Goal: Task Accomplishment & Management: Manage account settings

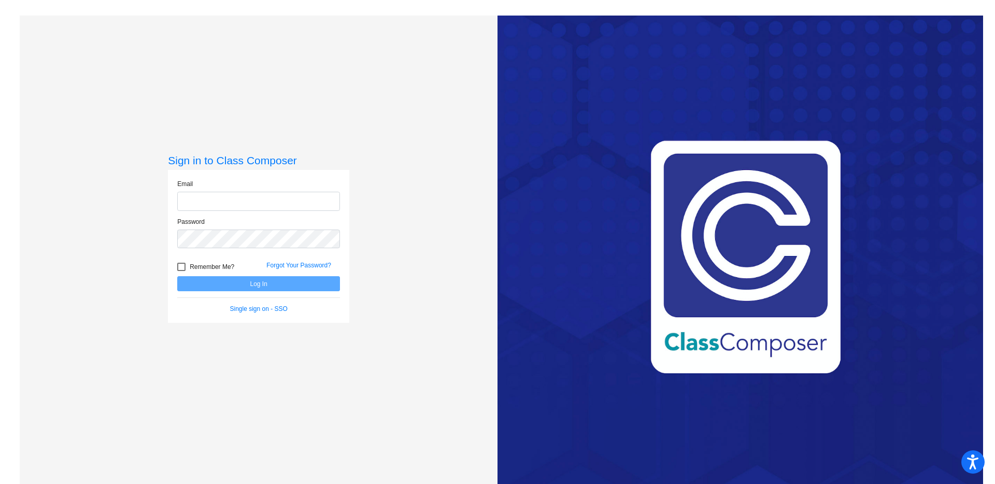
type input "[EMAIL_ADDRESS][DOMAIN_NAME]"
click at [180, 265] on div at bounding box center [181, 267] width 8 height 8
click at [181, 271] on input "Remember Me?" at bounding box center [181, 271] width 1 height 1
click at [180, 265] on div at bounding box center [181, 267] width 8 height 8
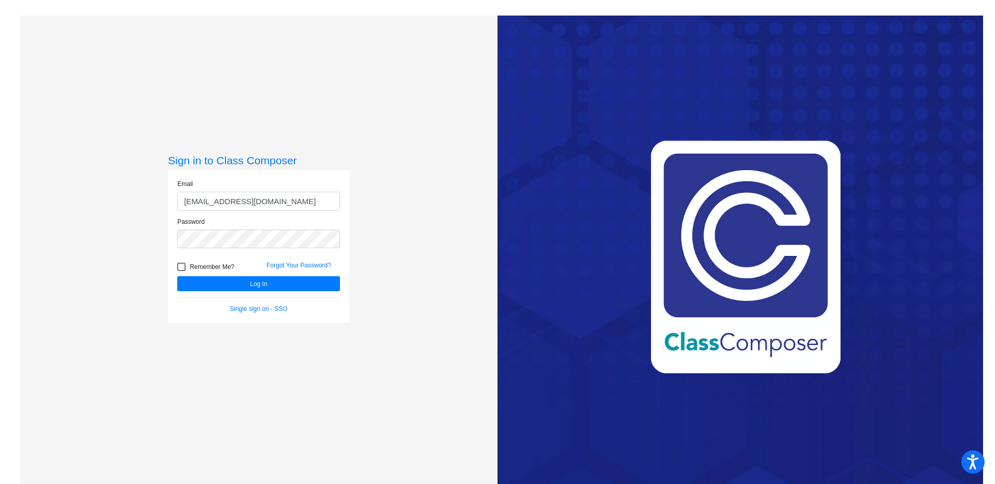
click at [181, 271] on input "Remember Me?" at bounding box center [181, 271] width 1 height 1
checkbox input "true"
click at [201, 282] on button "Log In" at bounding box center [258, 283] width 163 height 15
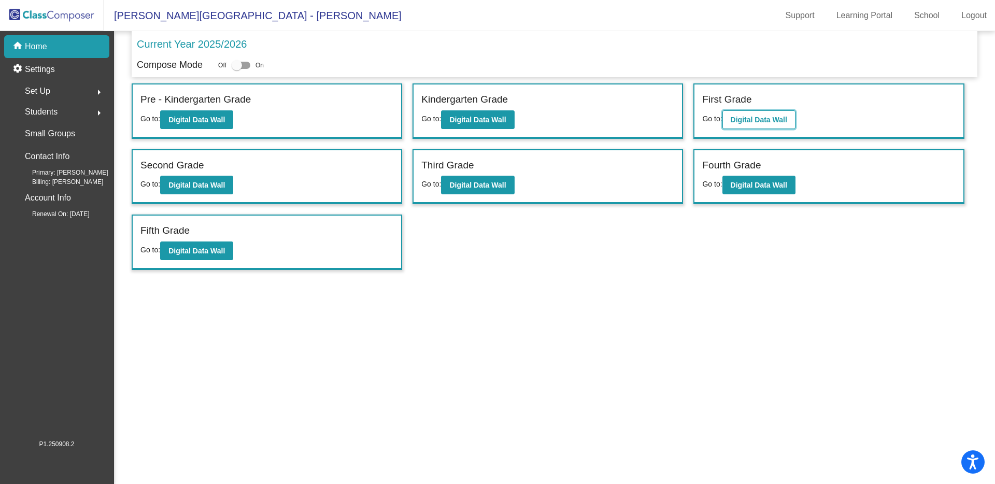
click at [757, 116] on b "Digital Data Wall" at bounding box center [759, 120] width 56 height 8
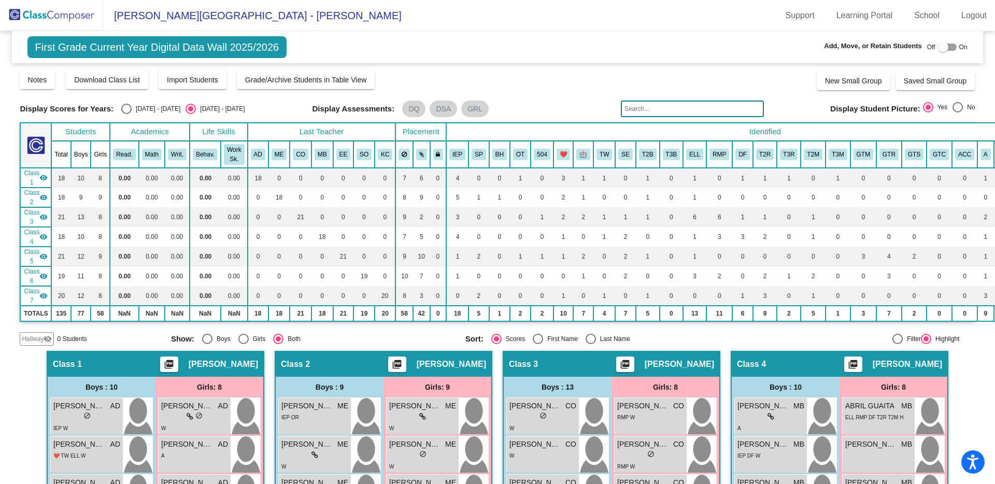
click at [892, 338] on div at bounding box center [897, 339] width 10 height 10
click at [897, 344] on input "Filter" at bounding box center [897, 344] width 1 height 1
radio input "true"
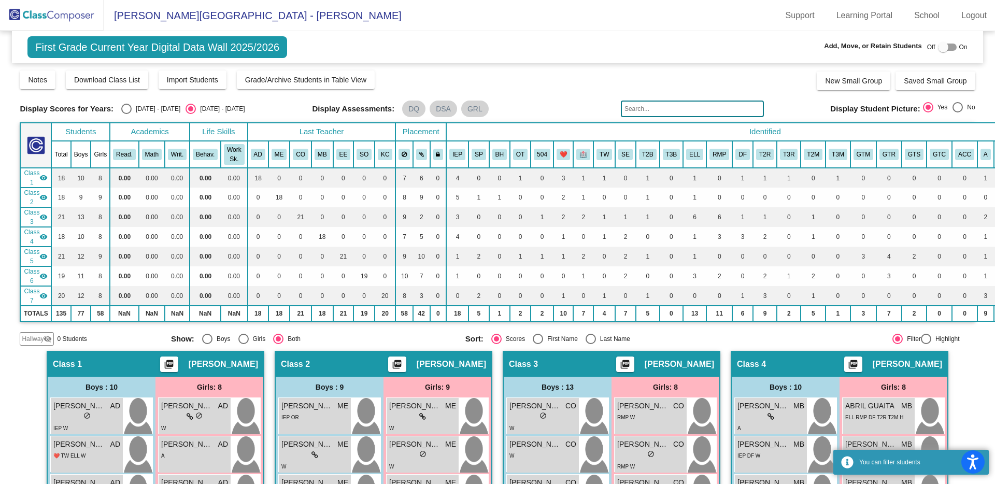
click at [676, 111] on input "text" at bounding box center [692, 109] width 143 height 17
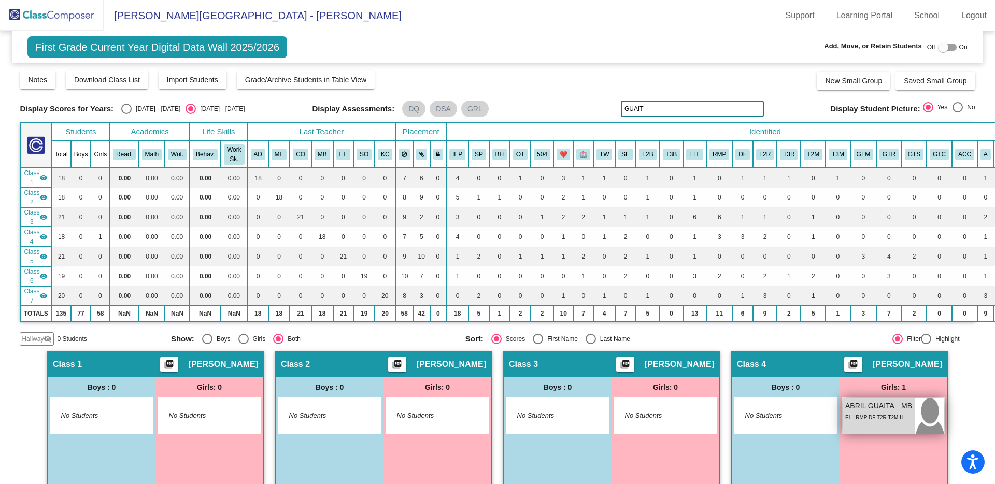
type input "GUAIT"
click at [871, 412] on div "ELL RMP DF T2R T2M H" at bounding box center [874, 417] width 58 height 11
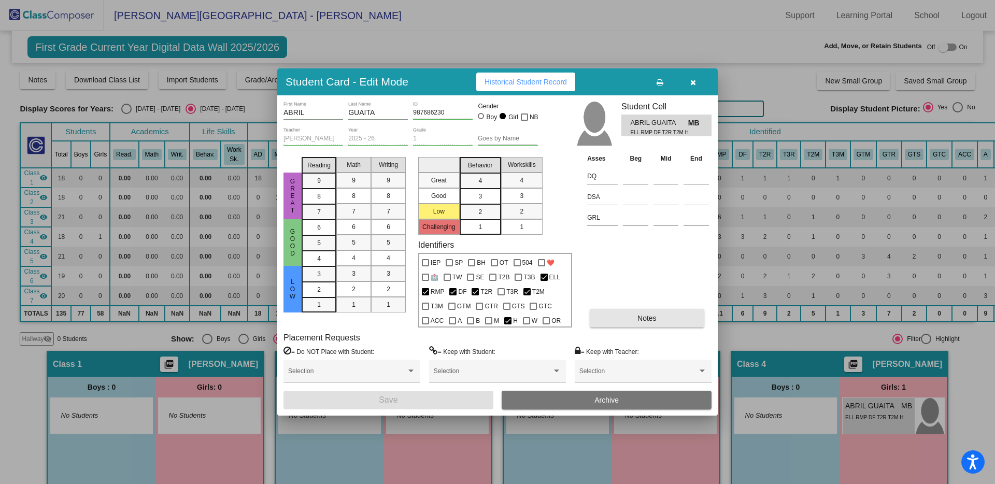
click at [621, 324] on button "Notes" at bounding box center [647, 318] width 114 height 19
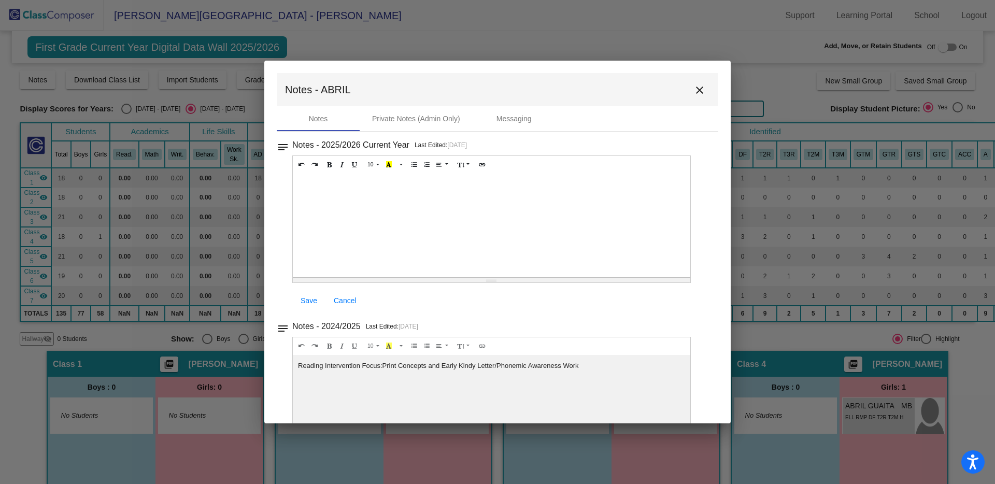
click at [320, 185] on div at bounding box center [492, 226] width 398 height 104
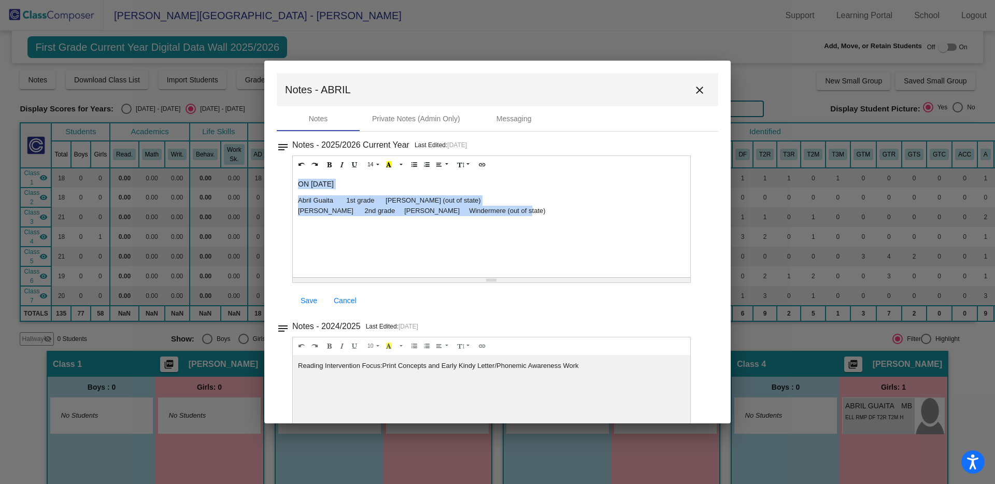
drag, startPoint x: 517, startPoint y: 209, endPoint x: 295, endPoint y: 186, distance: 222.5
click at [295, 186] on div "ON [DATE] Abril Guaita 1st grade [PERSON_NAME] (out of state) [PERSON_NAME] 2nd…" at bounding box center [492, 226] width 398 height 104
copy div "ON [DATE] Abril Guaita 1st grade [PERSON_NAME] (out of state) [PERSON_NAME] 2nd…"
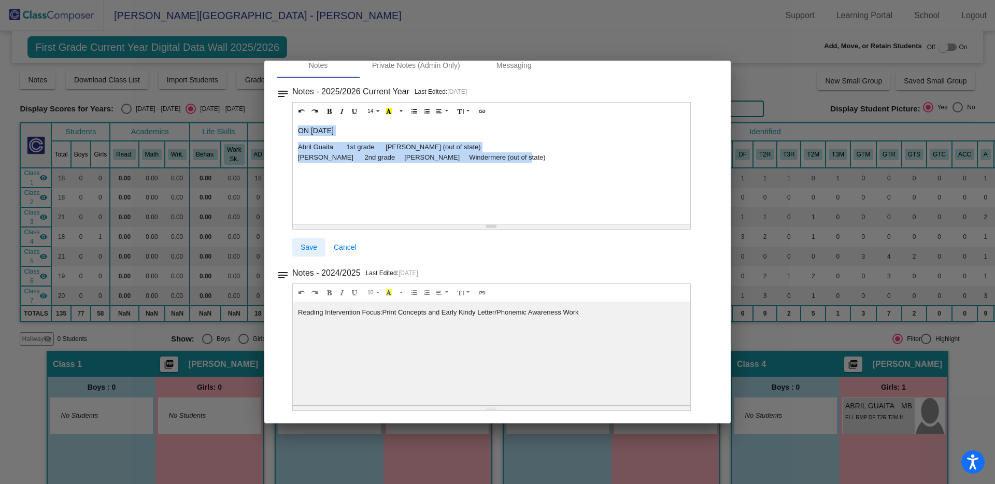
click at [307, 249] on span "Save" at bounding box center [309, 247] width 17 height 8
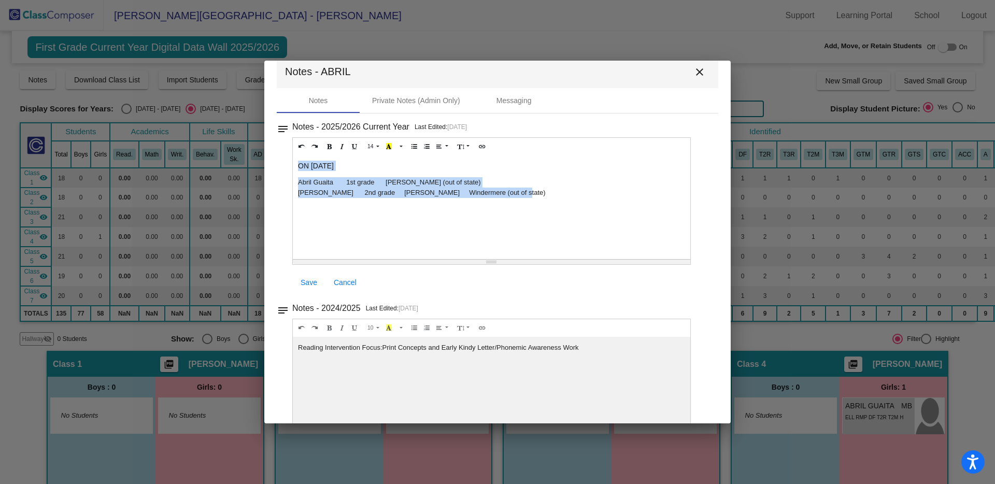
scroll to position [0, 0]
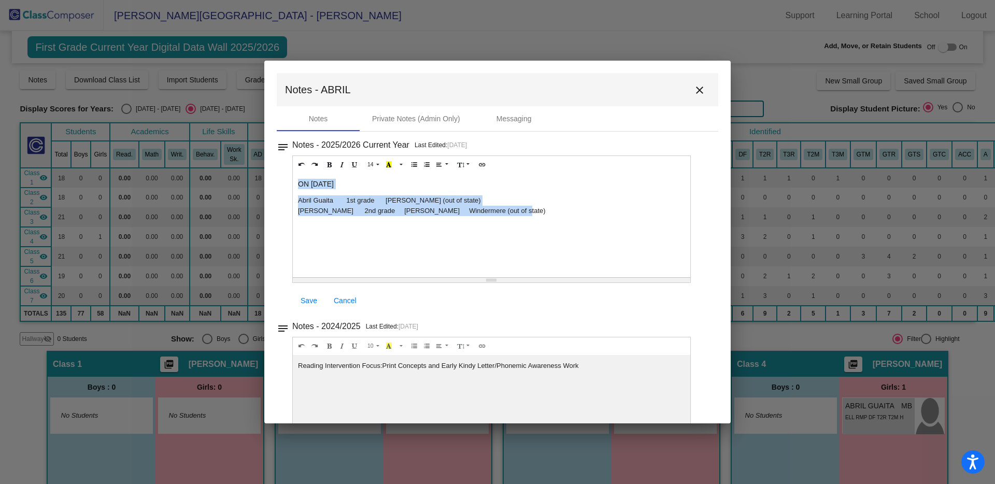
click at [695, 87] on mat-icon "close" at bounding box center [699, 90] width 12 height 12
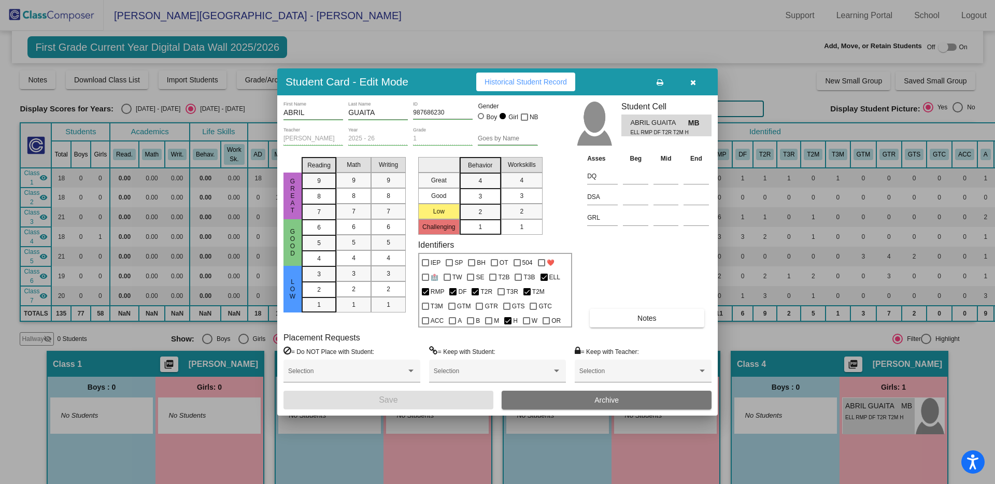
click at [568, 394] on button "Archive" at bounding box center [607, 400] width 210 height 19
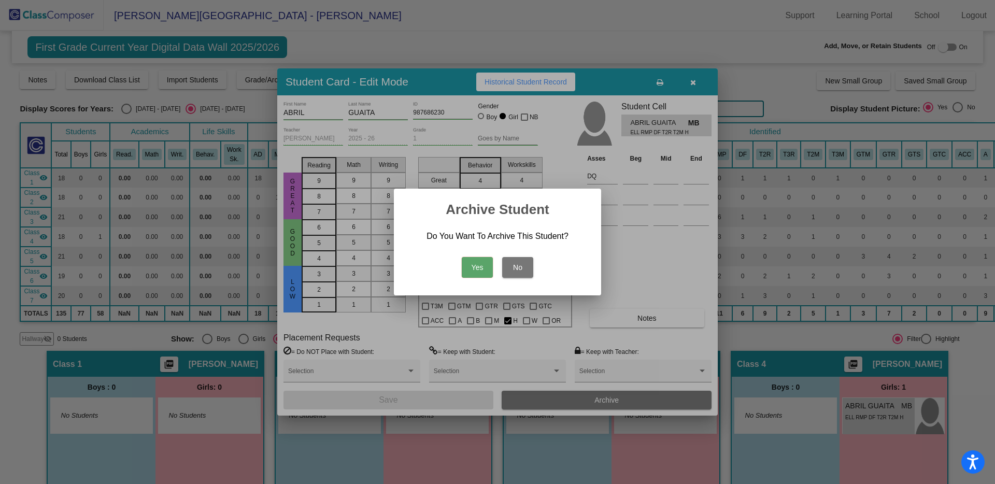
click at [480, 270] on button "Yes" at bounding box center [477, 267] width 31 height 21
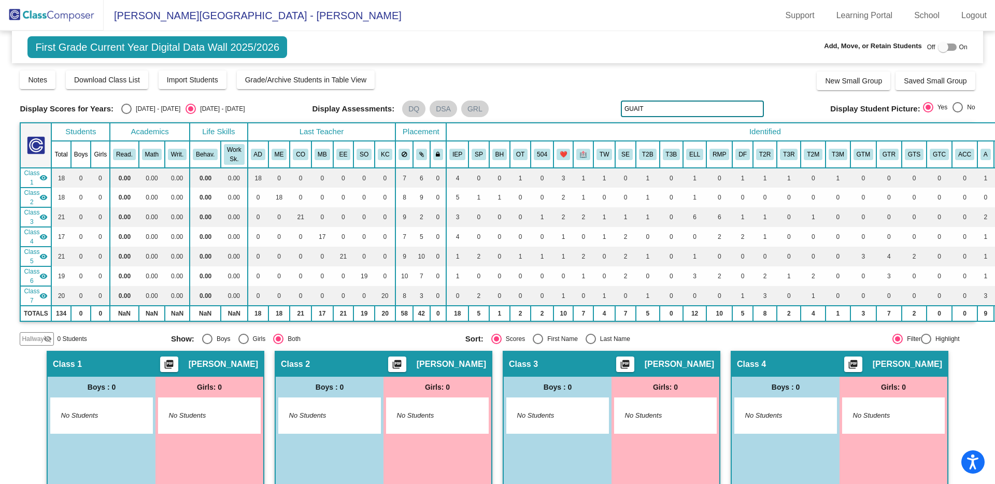
click at [47, 16] on img at bounding box center [52, 15] width 104 height 31
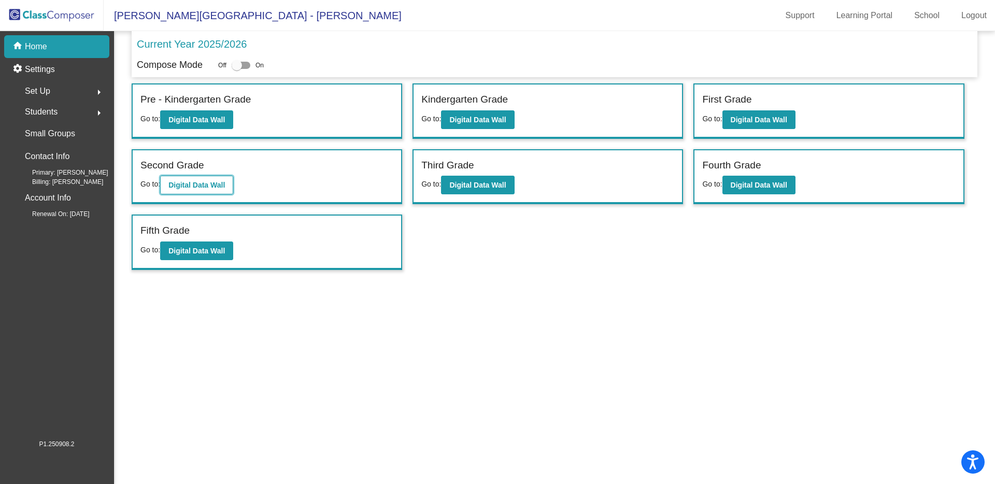
click at [216, 179] on button "Digital Data Wall" at bounding box center [196, 185] width 73 height 19
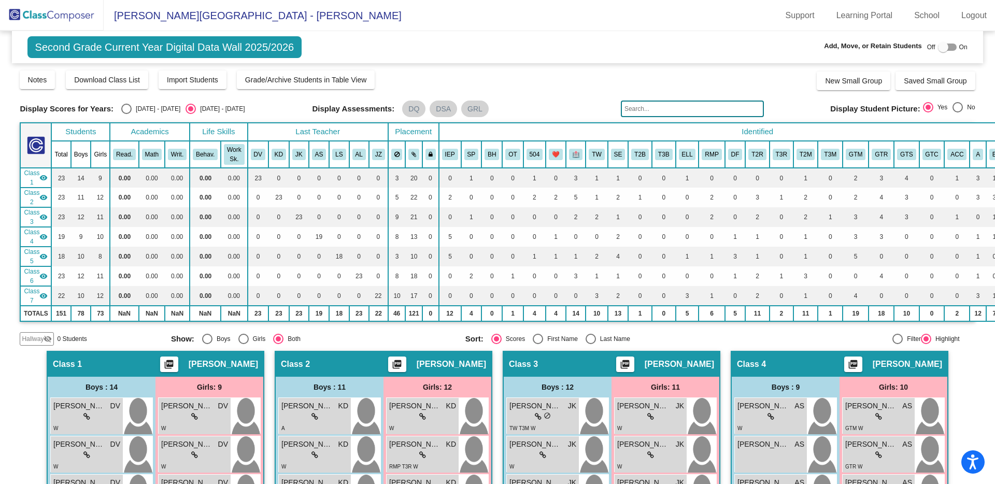
click at [892, 340] on div at bounding box center [897, 339] width 10 height 10
click at [897, 344] on input "Filter" at bounding box center [897, 344] width 1 height 1
radio input "true"
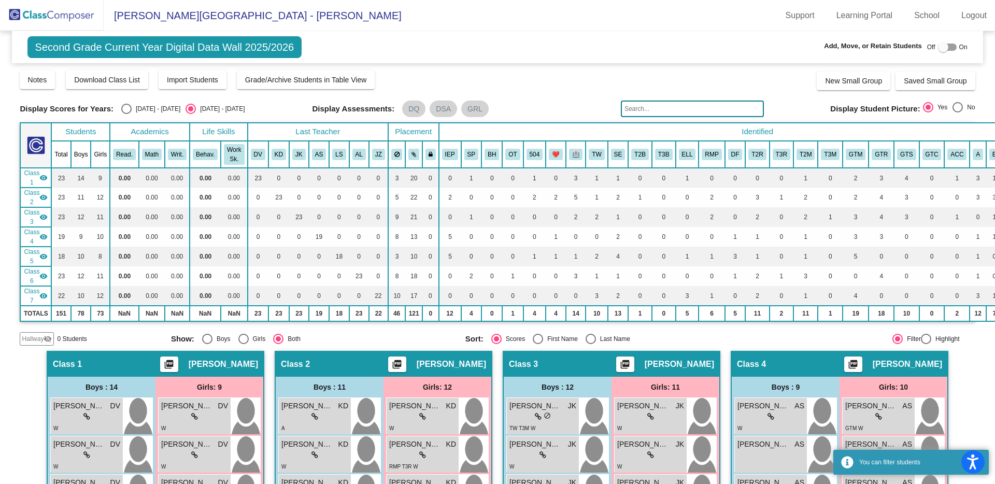
click at [694, 110] on input "text" at bounding box center [692, 109] width 143 height 17
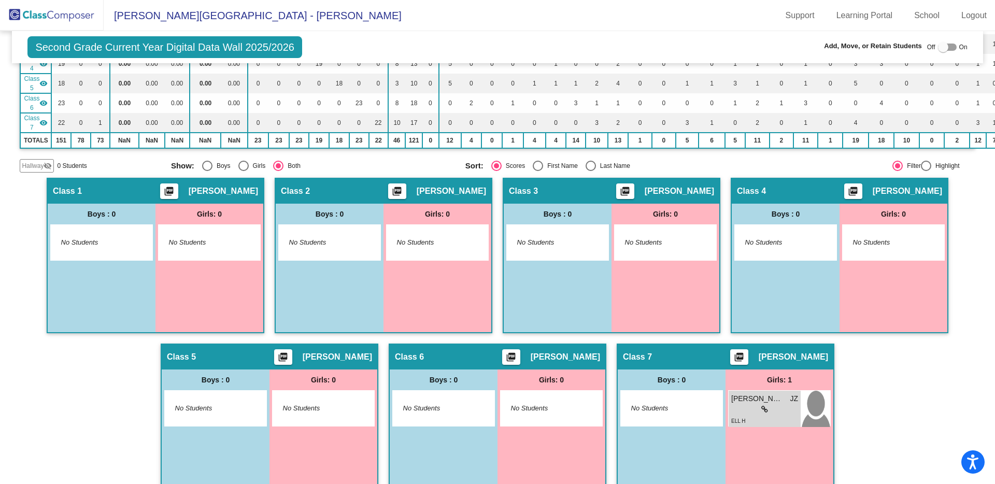
scroll to position [204, 0]
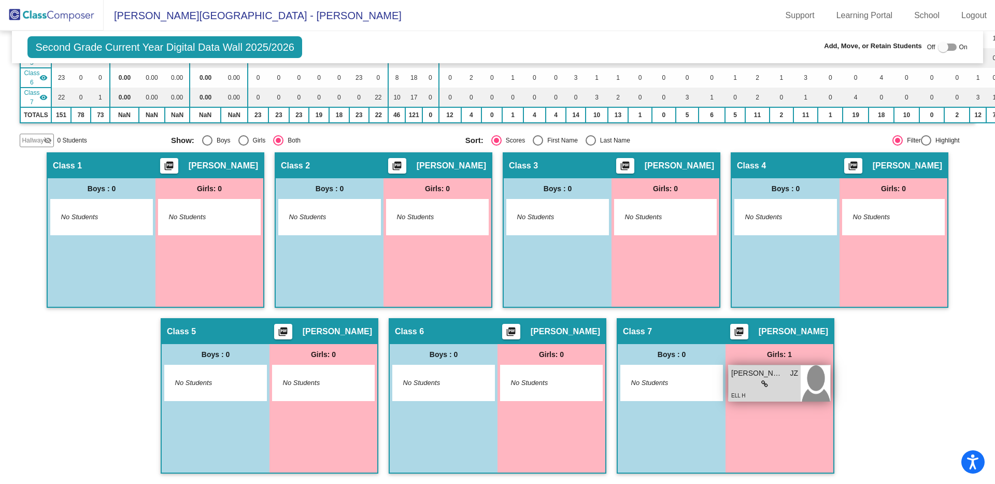
type input "guaita"
click at [755, 381] on div "lock do_not_disturb_alt" at bounding box center [764, 384] width 67 height 11
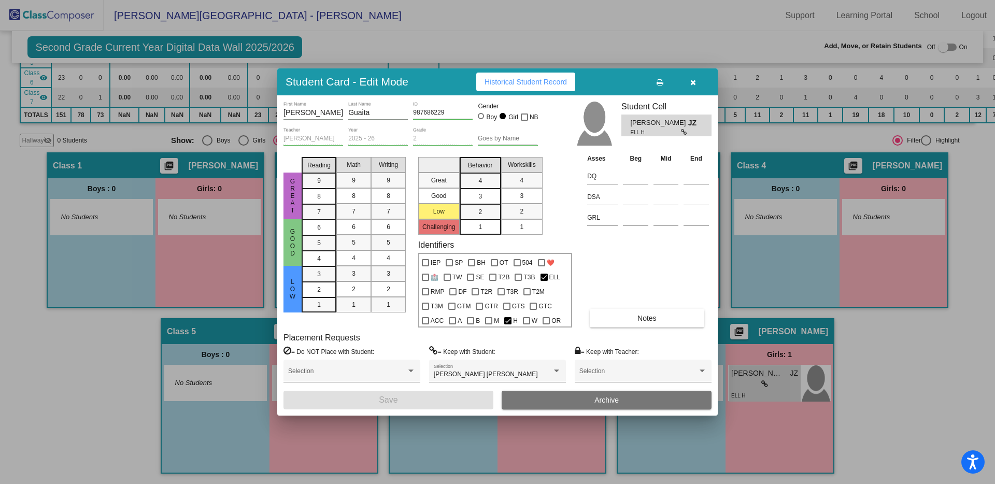
click at [628, 321] on button "Notes" at bounding box center [647, 318] width 114 height 19
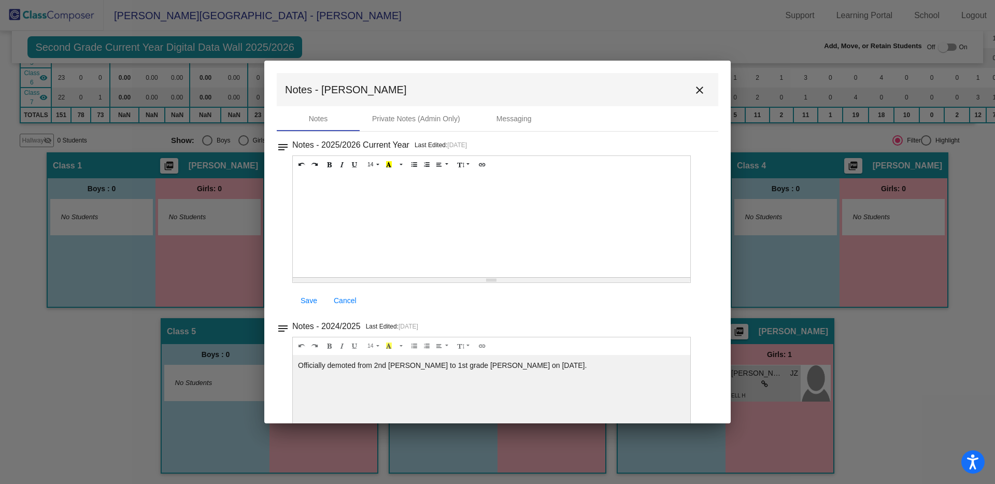
paste div
click at [307, 299] on span "Save" at bounding box center [309, 300] width 17 height 8
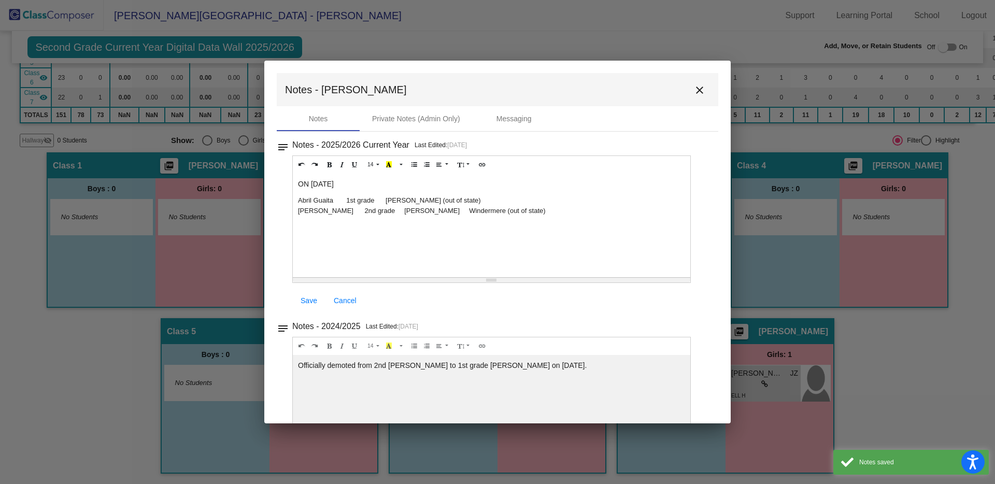
click at [693, 92] on mat-icon "close" at bounding box center [699, 90] width 12 height 12
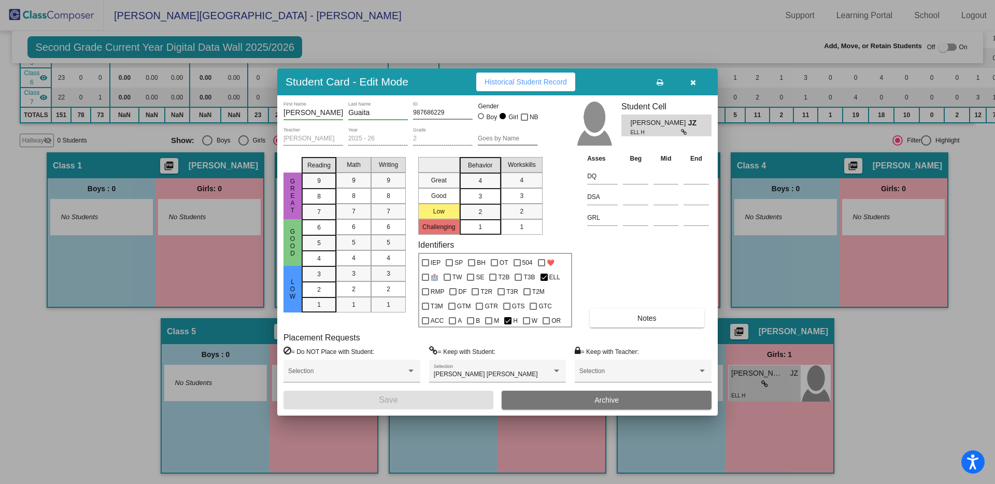
click at [582, 402] on button "Archive" at bounding box center [607, 400] width 210 height 19
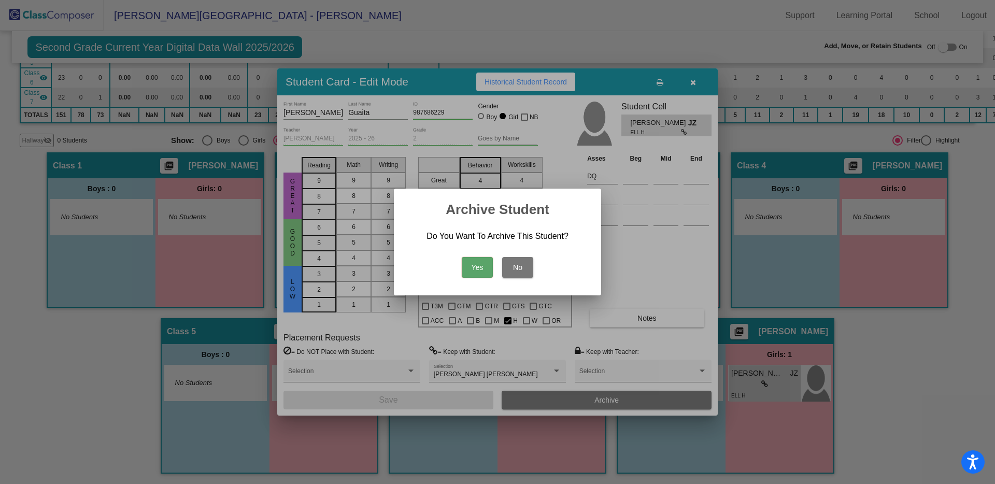
click at [478, 268] on button "Yes" at bounding box center [477, 267] width 31 height 21
